Goal: Task Accomplishment & Management: Manage account settings

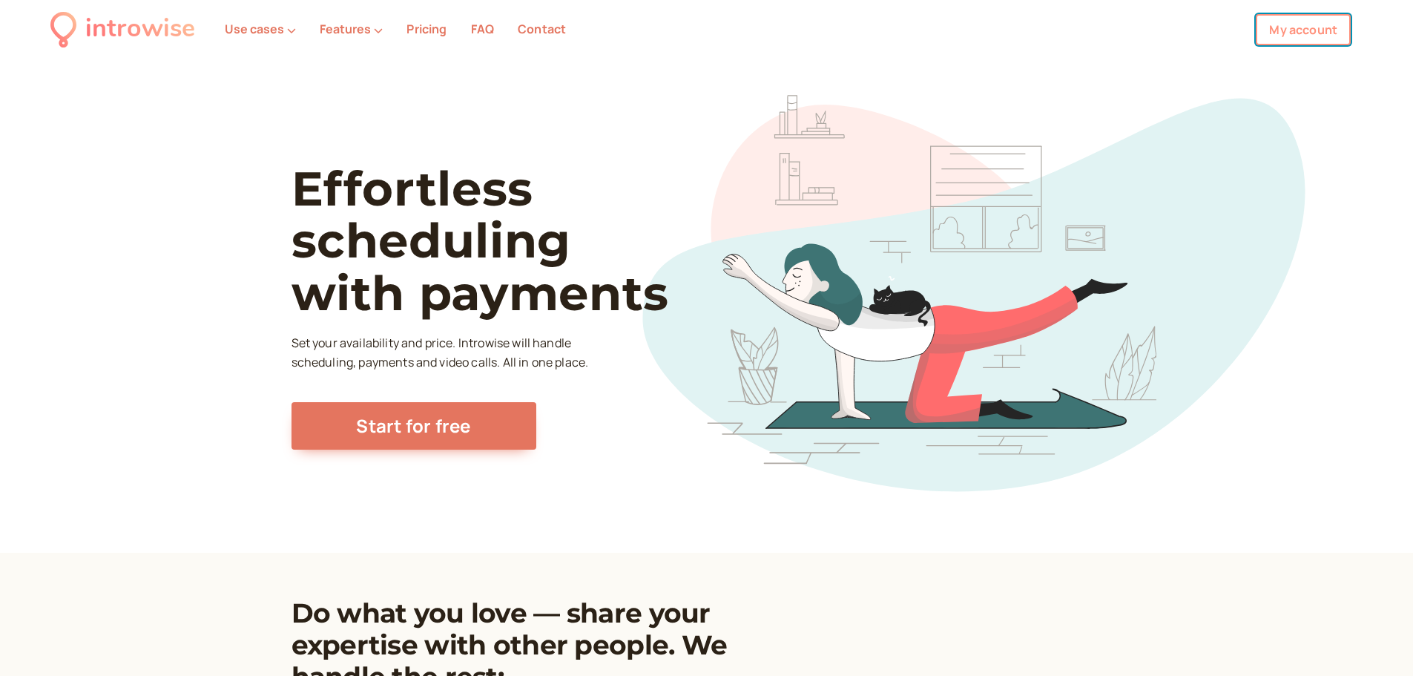
click at [1297, 25] on link "My account" at bounding box center [1303, 29] width 95 height 31
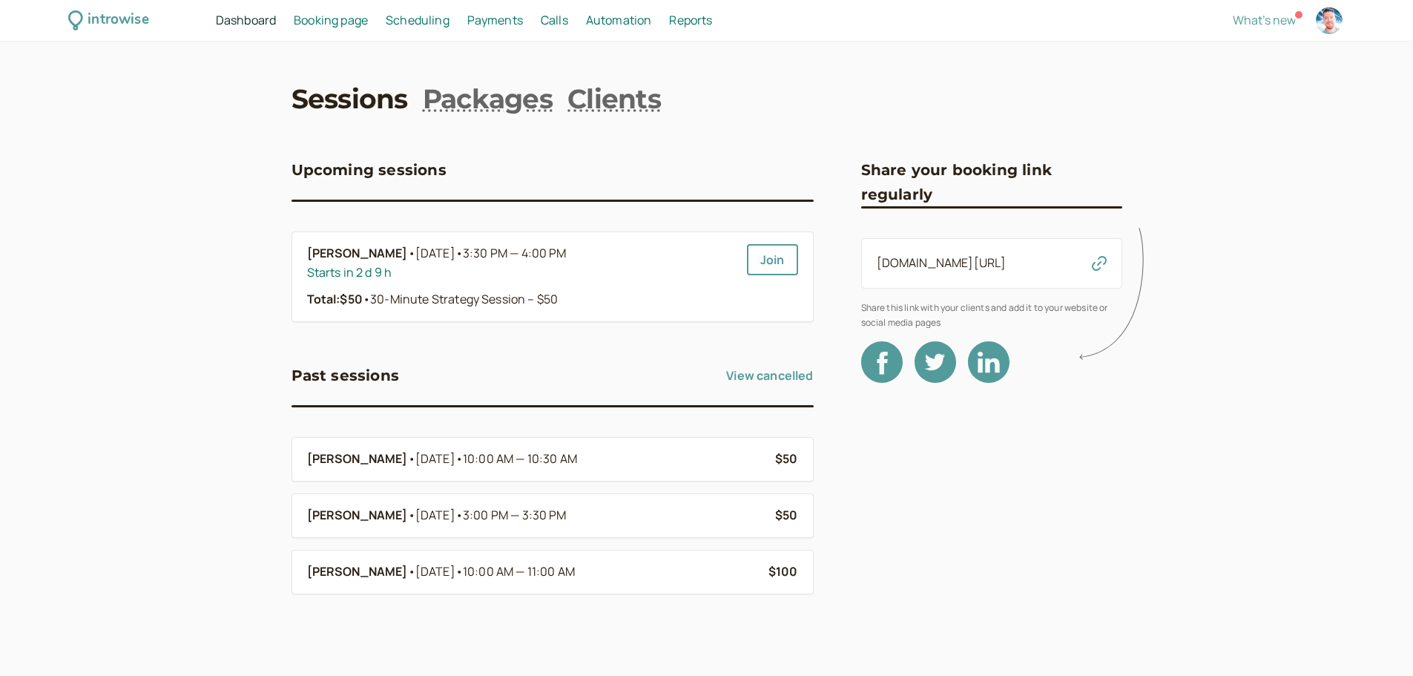
scroll to position [1, 0]
click at [444, 19] on span "Scheduling" at bounding box center [418, 18] width 64 height 16
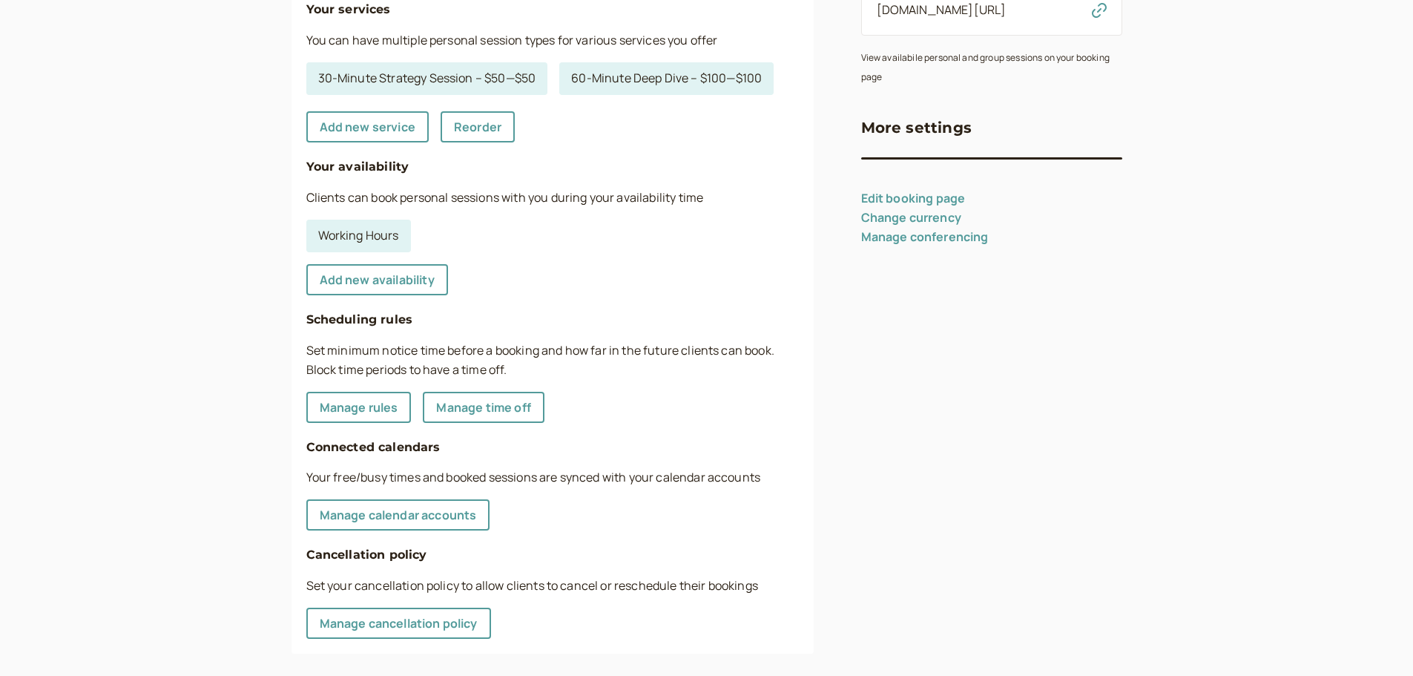
scroll to position [247, 0]
click at [414, 520] on link "Manage calendar accounts" at bounding box center [398, 514] width 184 height 31
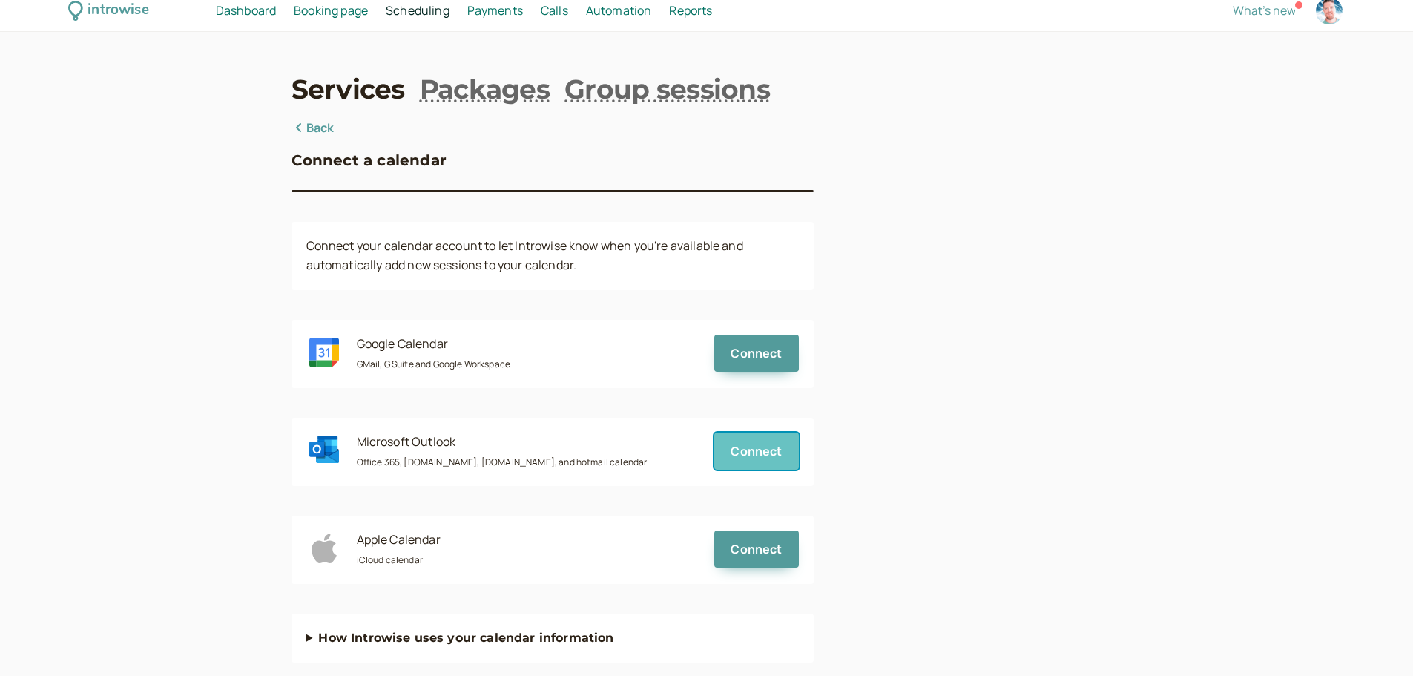
click at [755, 456] on span "Connect" at bounding box center [756, 451] width 51 height 16
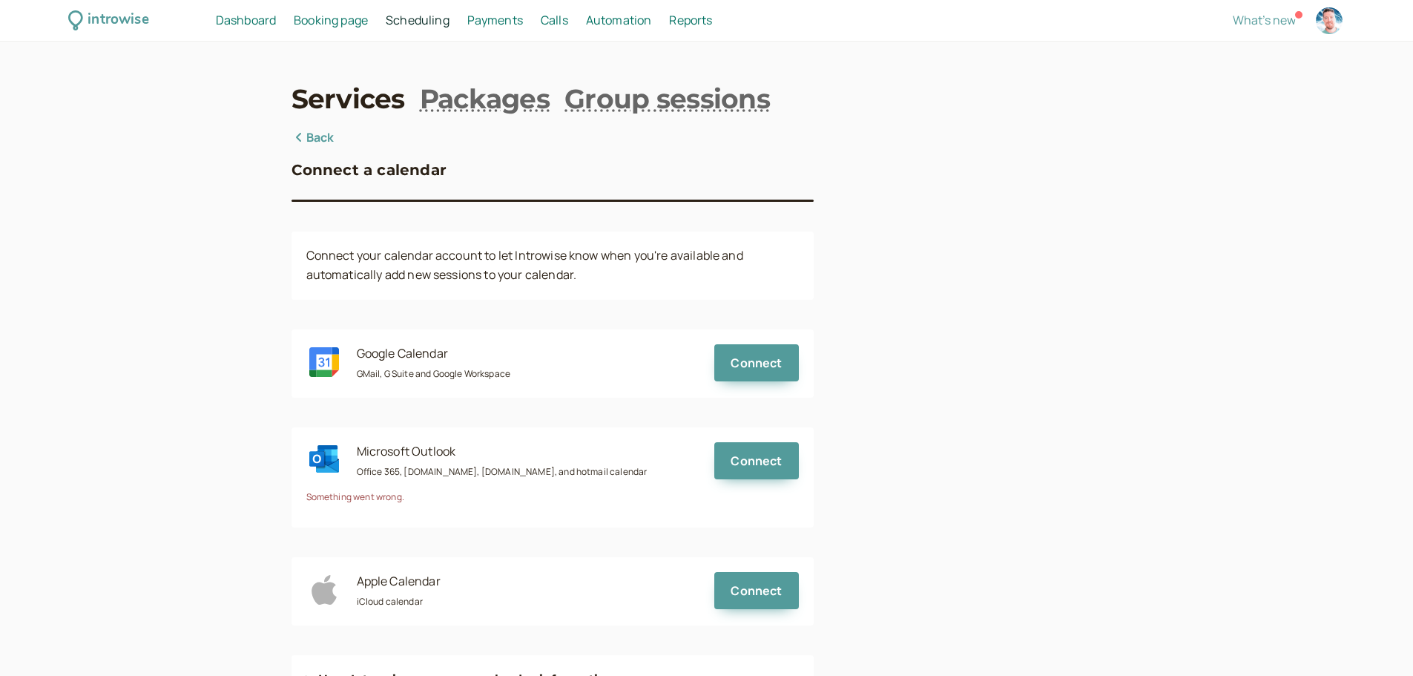
click at [252, 13] on span "Dashboard" at bounding box center [246, 20] width 60 height 16
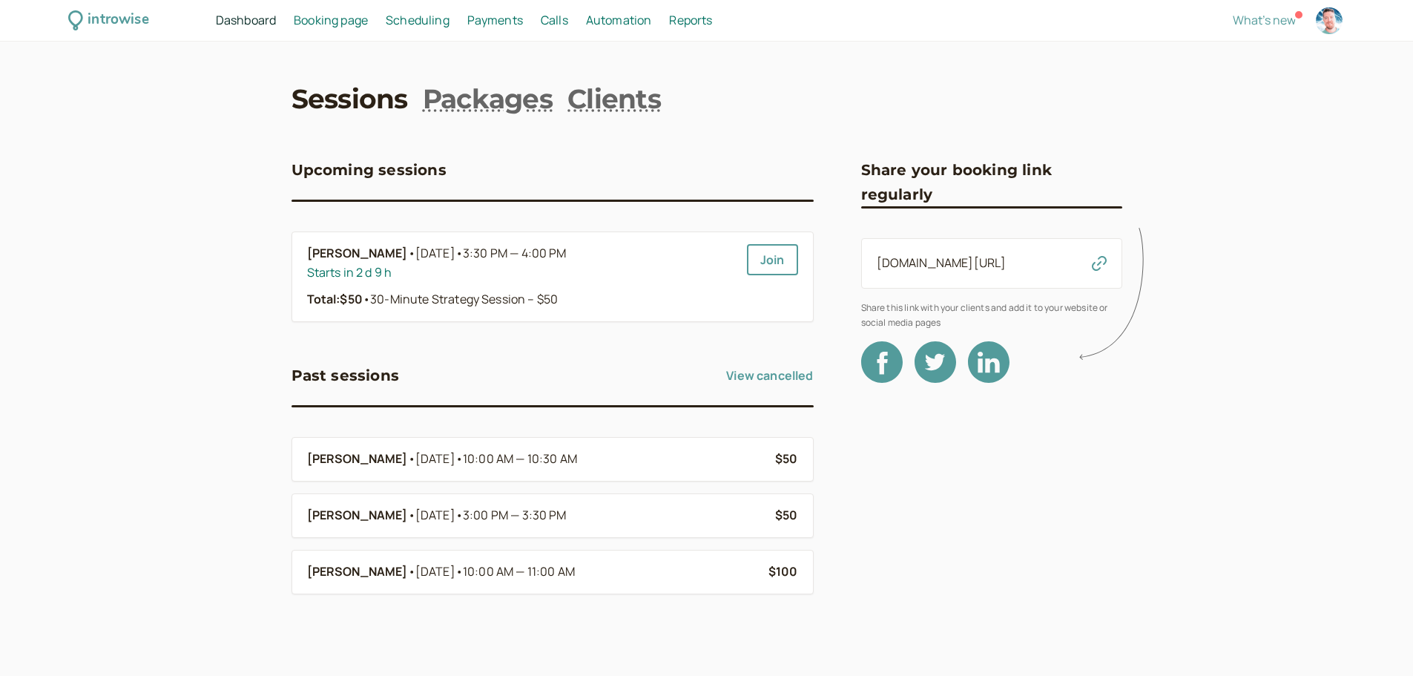
click at [120, 183] on div "introwise Dashboard Dashboard Booking page Booking Scheduling Scheduling Paymen…" at bounding box center [706, 338] width 1413 height 677
click at [778, 252] on link "Join" at bounding box center [772, 259] width 51 height 31
